Goal: Transaction & Acquisition: Purchase product/service

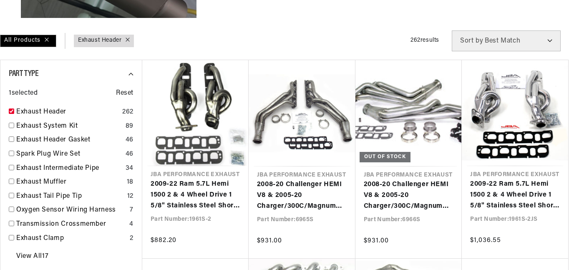
checkbox input "true"
click at [20, 126] on link "Exhaust System Kit" at bounding box center [69, 126] width 106 height 11
checkbox input "true"
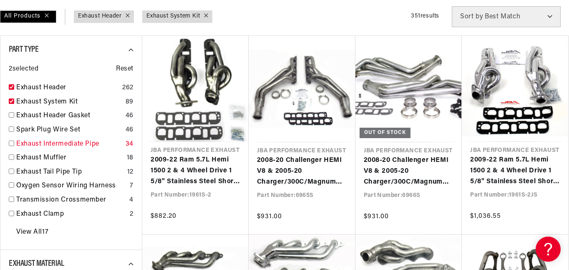
scroll to position [0, 253]
click at [60, 143] on link "Exhaust Intermediate Pipe" at bounding box center [69, 144] width 106 height 11
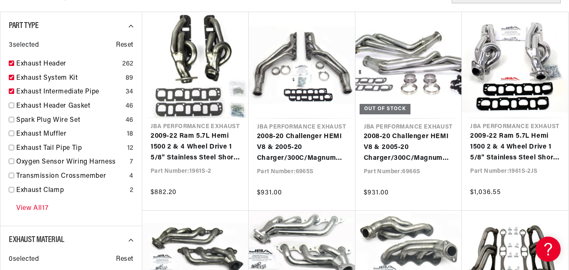
click at [38, 203] on link "View All 17" at bounding box center [32, 208] width 32 height 11
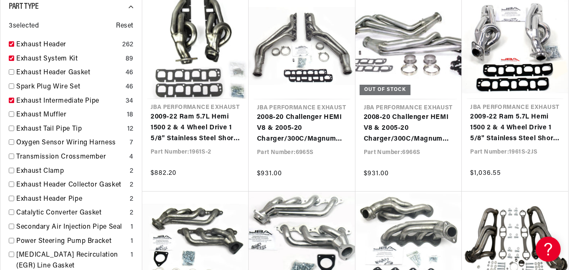
scroll to position [330, 0]
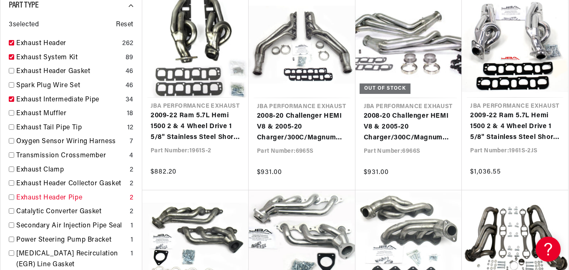
click at [39, 201] on link "Exhaust Header Pipe" at bounding box center [71, 198] width 110 height 11
checkbox input "true"
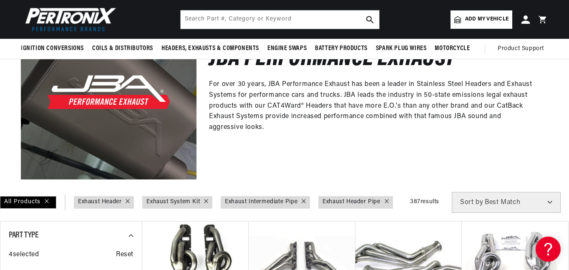
scroll to position [99, 0]
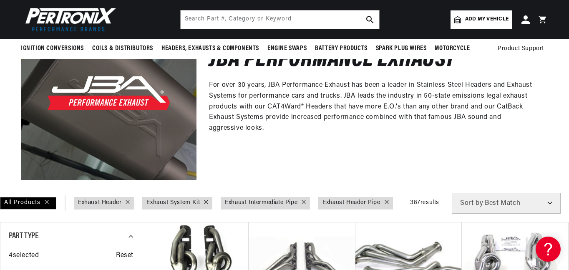
click at [476, 20] on span "Add my vehicle" at bounding box center [486, 19] width 43 height 8
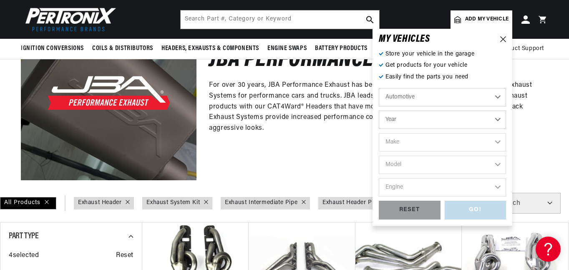
click at [426, 102] on select "Automotive Agricultural Industrial Marine Motorcycle" at bounding box center [442, 97] width 127 height 18
click at [379, 88] on select "Automotive Agricultural Industrial Marine Motorcycle" at bounding box center [442, 97] width 127 height 18
click at [405, 115] on select "Year 2024 2023 2022 2021 2020 2019 2018 2017 2016 2015 2014 2013 2012 2011 2010…" at bounding box center [442, 119] width 127 height 18
select select "1985"
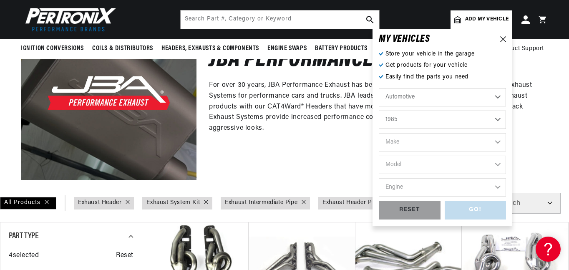
click at [379, 110] on select "Year 2024 2023 2022 2021 2020 2019 2018 2017 2016 2015 2014 2013 2012 2011 2010…" at bounding box center [442, 119] width 127 height 18
select select "1985"
click at [409, 139] on select "Make American Motors Avanti Bentley Buick Cadillac Chevrolet Chrysler Dodge Exc…" at bounding box center [442, 142] width 127 height 18
select select "Ford"
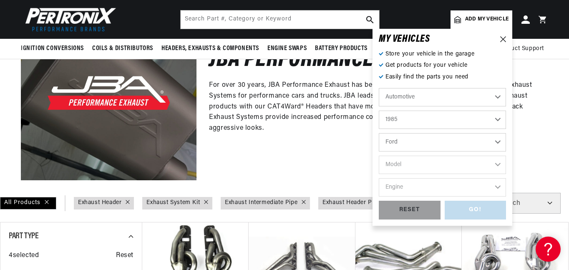
click at [379, 133] on select "Make American Motors Avanti Bentley Buick Cadillac Chevrolet Chrysler Dodge Exc…" at bounding box center [442, 142] width 127 height 18
select select "Ford"
click at [435, 169] on select "Model Bronco Bronco II E-150 Econoline E-150 Econoline Club Wagon E-250 Econoli…" at bounding box center [442, 165] width 127 height 18
select select "F-150"
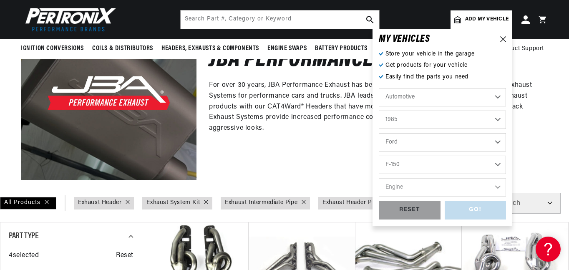
click at [379, 156] on select "Model Bronco Bronco II E-150 Econoline E-150 Econoline Club Wagon E-250 Econoli…" at bounding box center [442, 165] width 127 height 18
select select "F-150"
click at [414, 186] on select "Engine 4.9L 5.0L 5.8L" at bounding box center [442, 187] width 127 height 18
click at [403, 184] on select "Engine 4.9L 5.0L 5.8L" at bounding box center [442, 187] width 127 height 18
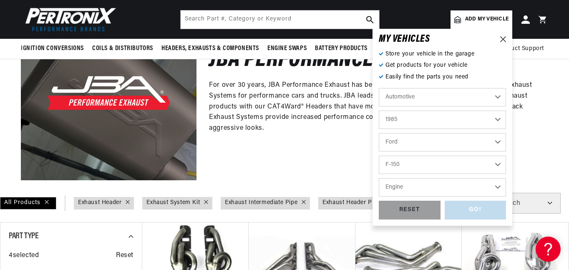
click at [405, 161] on select "Bronco Bronco II E-150 Econoline E-150 Econoline Club Wagon E-250 Econoline E-2…" at bounding box center [442, 165] width 127 height 18
click at [357, 135] on div "JBA Performance Exhaust For over 30 years, JBA Performance Exhaust has been a l…" at bounding box center [371, 92] width 351 height 176
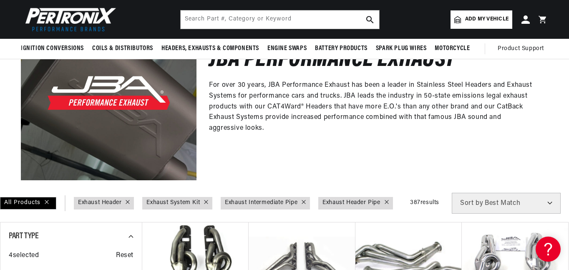
click at [462, 25] on link "Add my vehicle" at bounding box center [481, 19] width 62 height 18
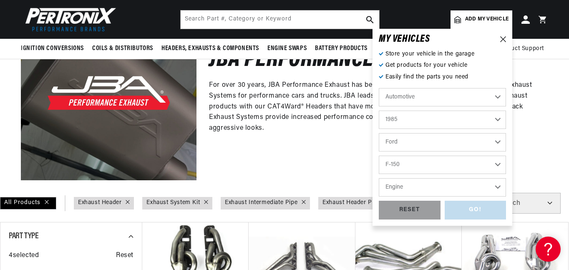
click at [445, 183] on select "Engine 4.9L 5.0L 5.8L" at bounding box center [442, 187] width 127 height 18
click at [425, 187] on select "Engine 4.9L 5.0L 5.8L" at bounding box center [442, 187] width 127 height 18
select select "5.8L"
click at [379, 178] on select "Engine 4.9L 5.0L 5.8L" at bounding box center [442, 187] width 127 height 18
select select "5.8L"
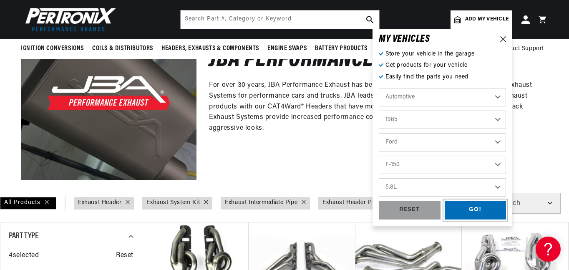
click at [464, 213] on div "GO!" at bounding box center [475, 210] width 62 height 19
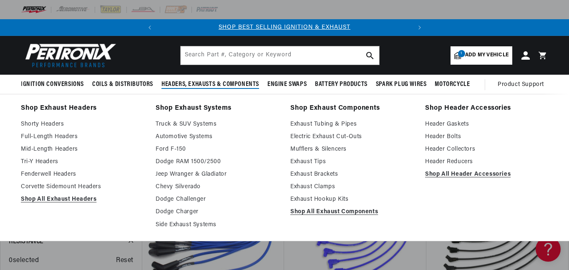
scroll to position [0, 253]
click at [69, 135] on link "Full-Length Headers" at bounding box center [82, 137] width 123 height 10
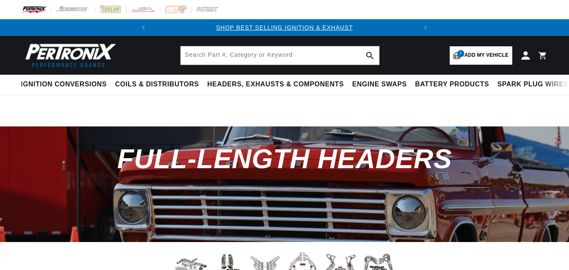
select select "RideType"
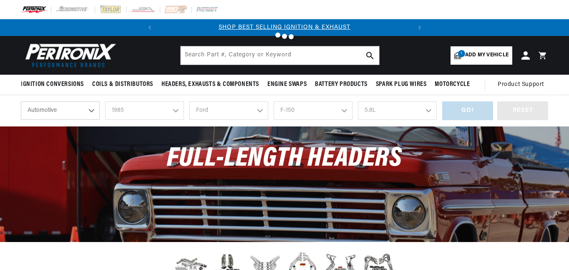
select select "1985"
select select "Ford"
select select "F-150"
select select "5.8L"
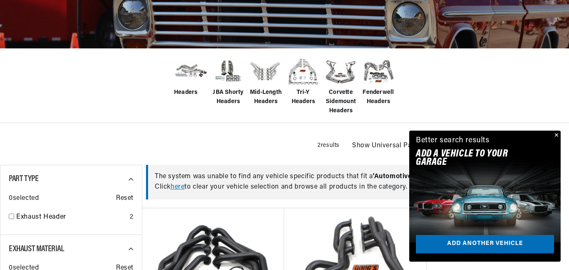
scroll to position [0, 253]
click at [555, 135] on button "Close" at bounding box center [555, 135] width 10 height 10
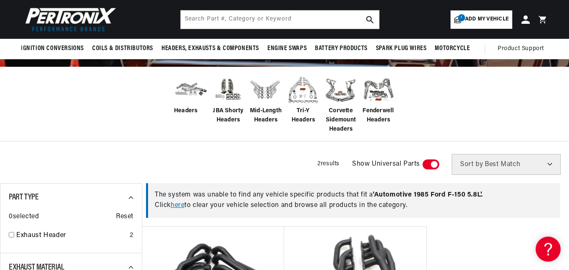
click at [480, 14] on link "1 Add my vehicle" at bounding box center [481, 19] width 62 height 18
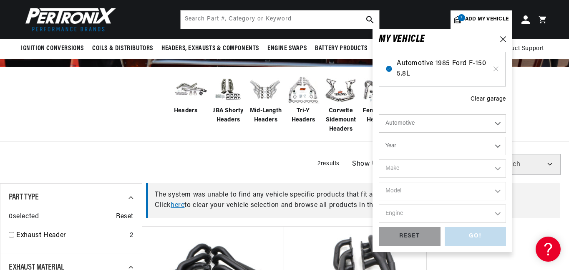
click at [441, 63] on span "Automotive 1985 Ford F-150 5.8L" at bounding box center [441, 68] width 91 height 21
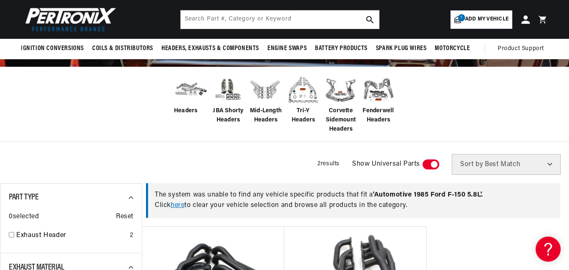
scroll to position [0, 97]
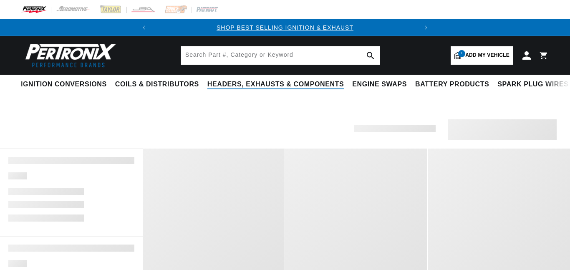
click at [281, 85] on span "Headers, Exhausts & Components" at bounding box center [275, 84] width 136 height 9
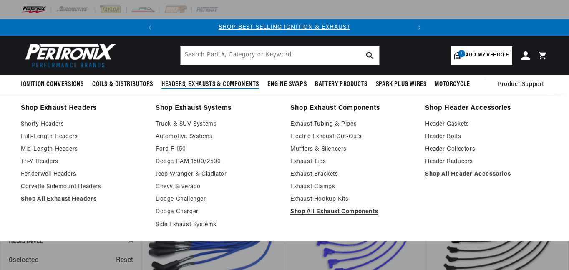
scroll to position [10, 0]
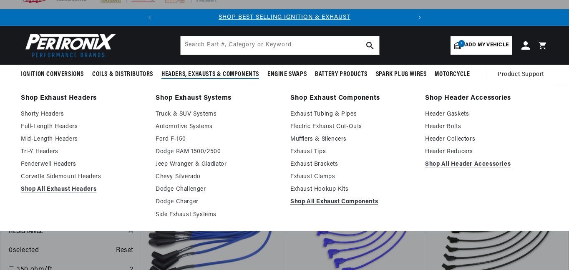
click at [187, 75] on span "Headers, Exhausts & Components" at bounding box center [210, 74] width 98 height 9
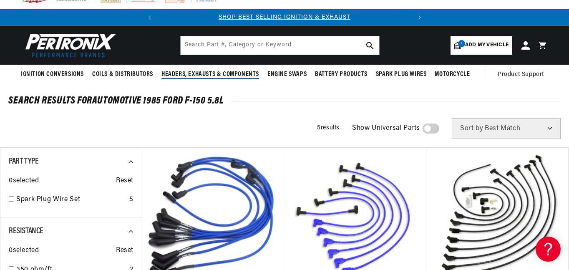
scroll to position [0, 0]
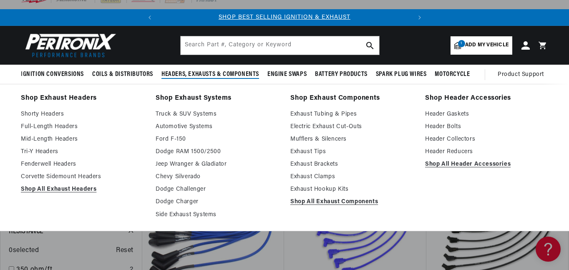
click at [196, 75] on span "Headers, Exhausts & Components" at bounding box center [210, 74] width 98 height 9
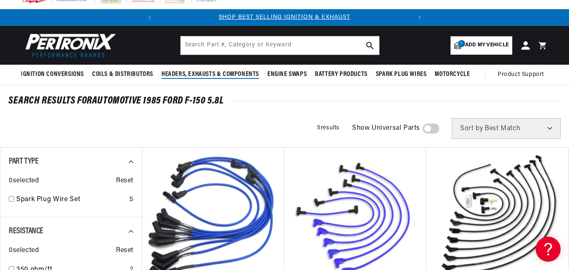
scroll to position [0, 253]
click at [196, 76] on span "Headers, Exhausts & Components" at bounding box center [210, 74] width 98 height 9
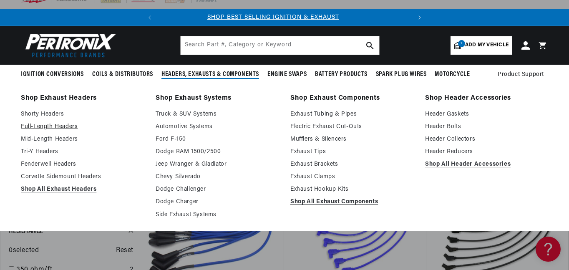
scroll to position [0, 0]
click at [69, 127] on link "Full-Length Headers" at bounding box center [82, 127] width 123 height 10
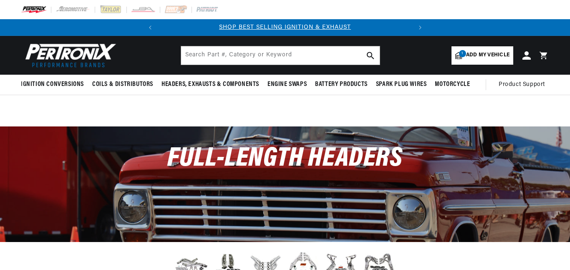
select select "1985"
select select "Ford"
select select "F-150"
select select "5.8L"
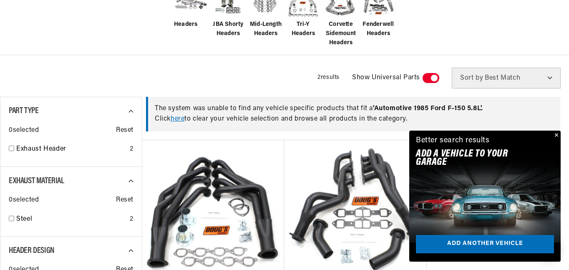
click at [558, 135] on button "Close" at bounding box center [555, 135] width 10 height 10
